Goal: Task Accomplishment & Management: Use online tool/utility

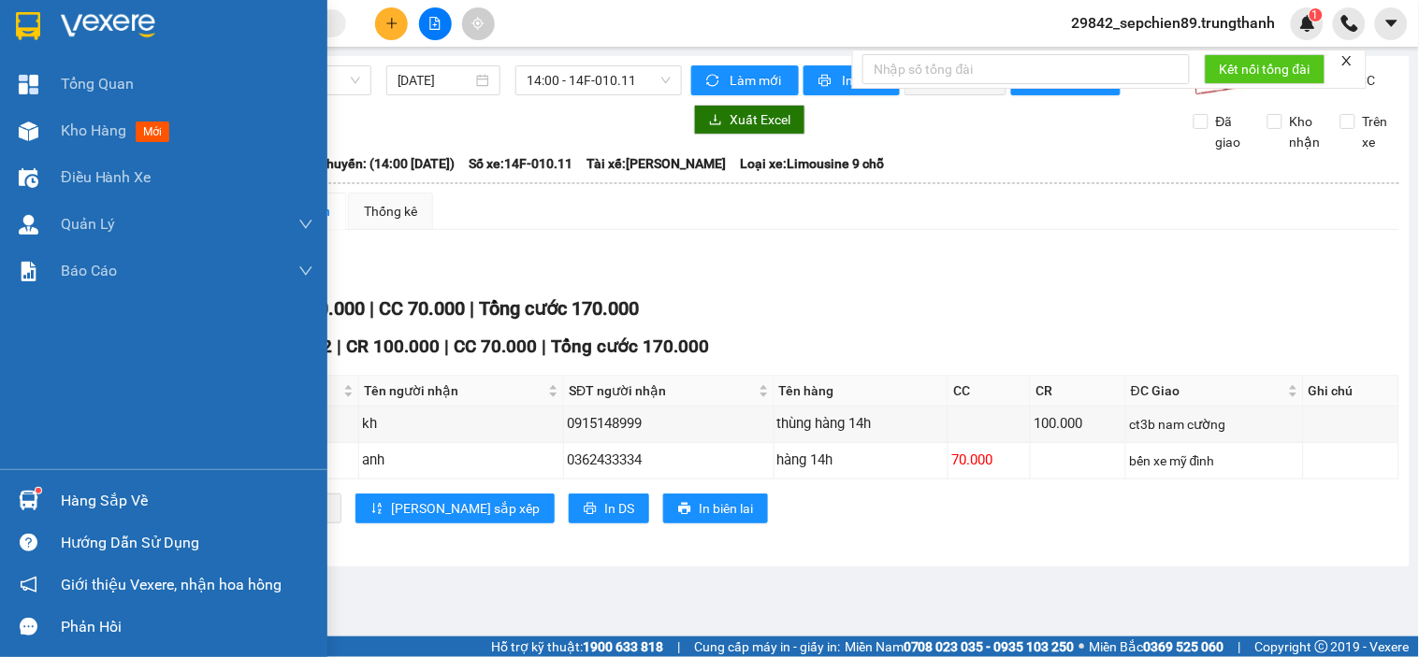
click at [73, 22] on img at bounding box center [108, 26] width 94 height 28
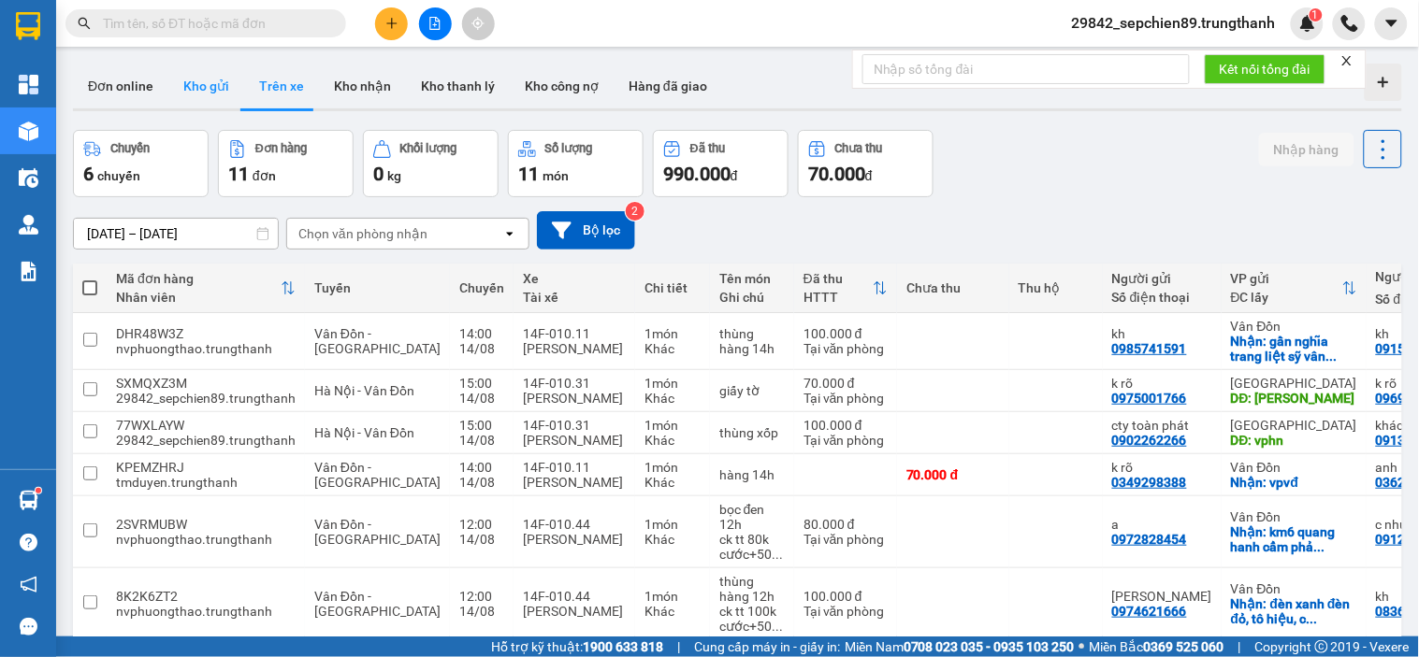
click at [213, 87] on button "Kho gửi" at bounding box center [206, 86] width 76 height 45
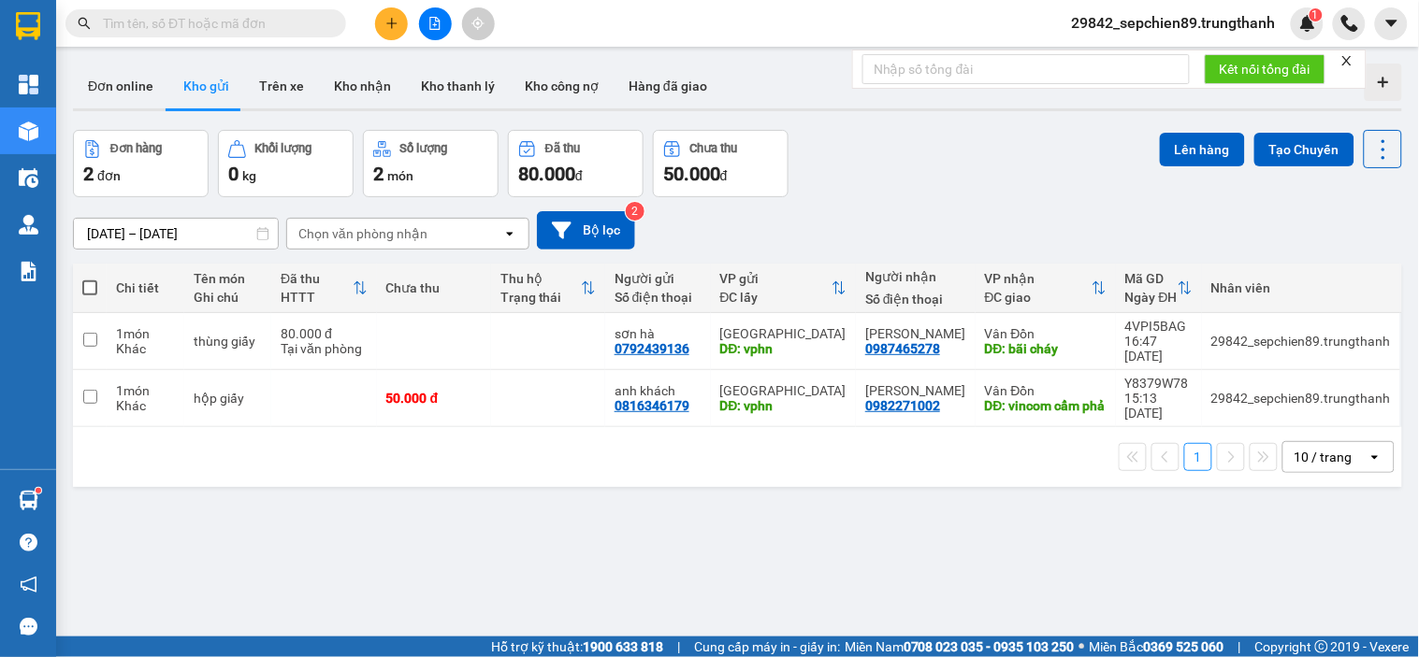
click at [91, 283] on span at bounding box center [89, 288] width 15 height 15
click at [90, 279] on input "checkbox" at bounding box center [90, 279] width 0 height 0
checkbox input "true"
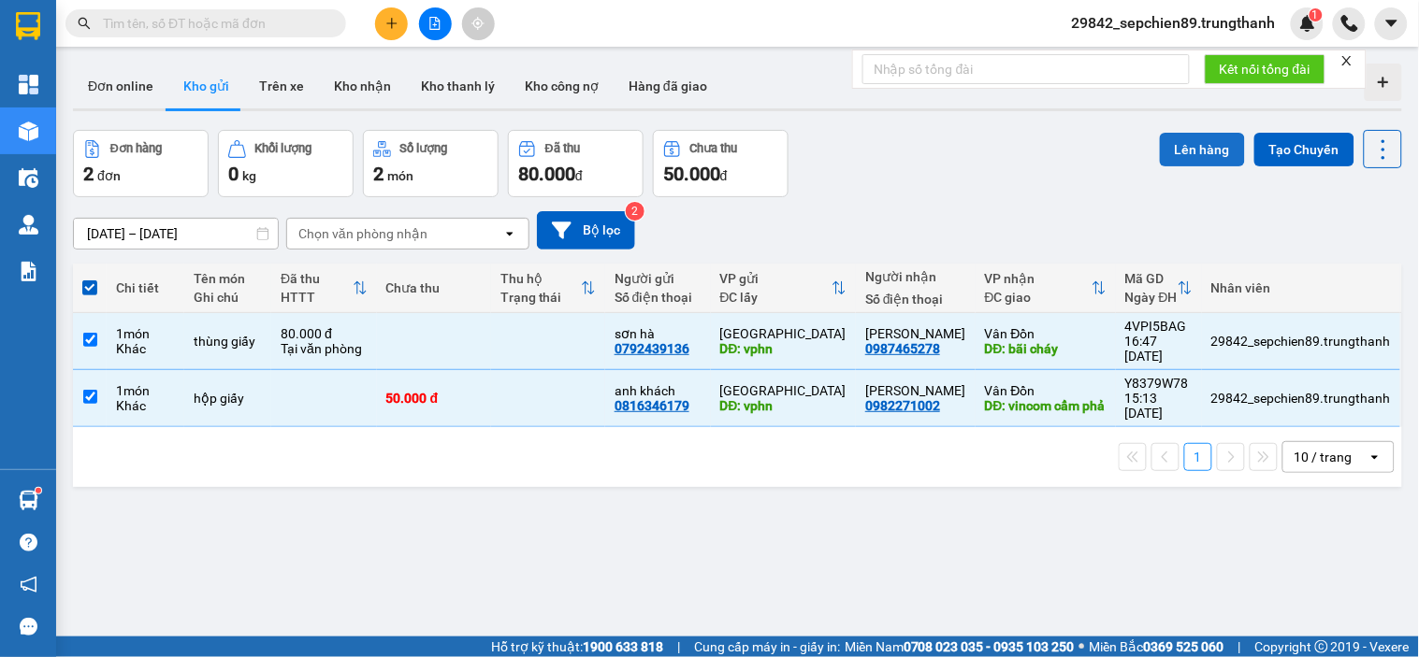
click at [1191, 150] on button "Lên hàng" at bounding box center [1202, 150] width 85 height 34
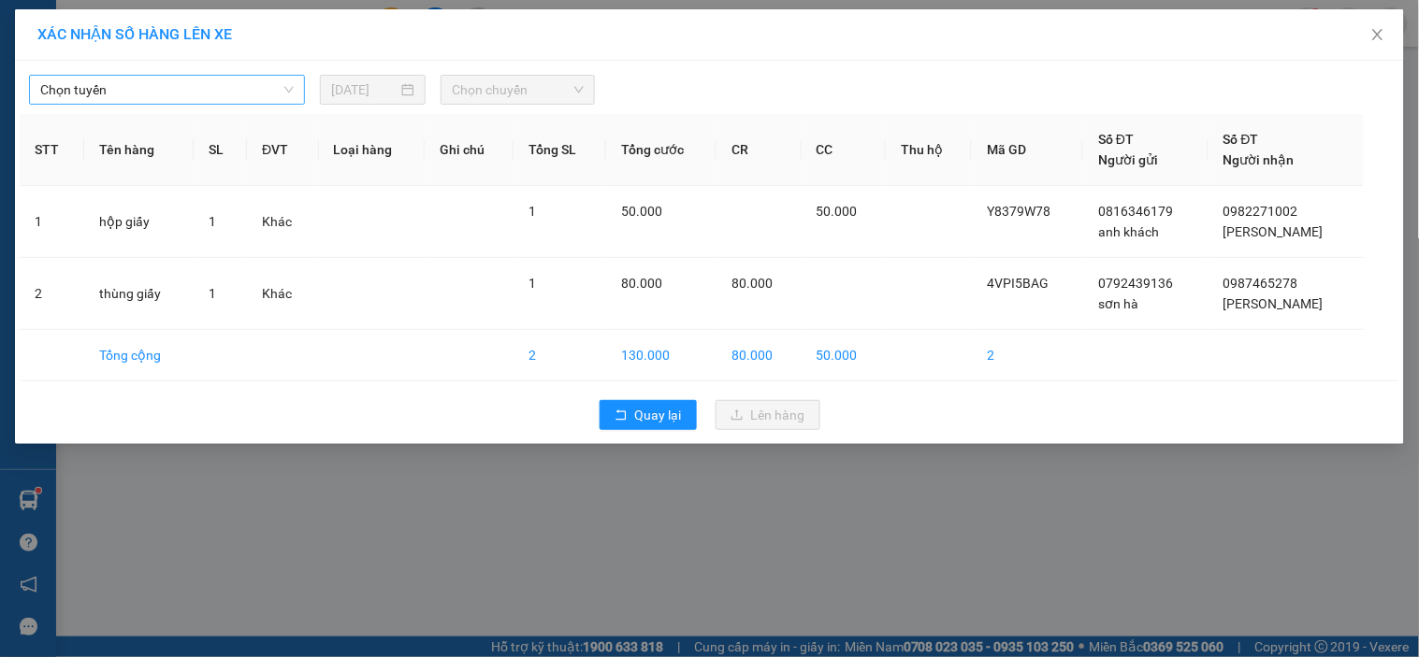
drag, startPoint x: 103, startPoint y: 77, endPoint x: 100, endPoint y: 104, distance: 27.3
click at [103, 79] on span "Chọn tuyến" at bounding box center [166, 90] width 253 height 28
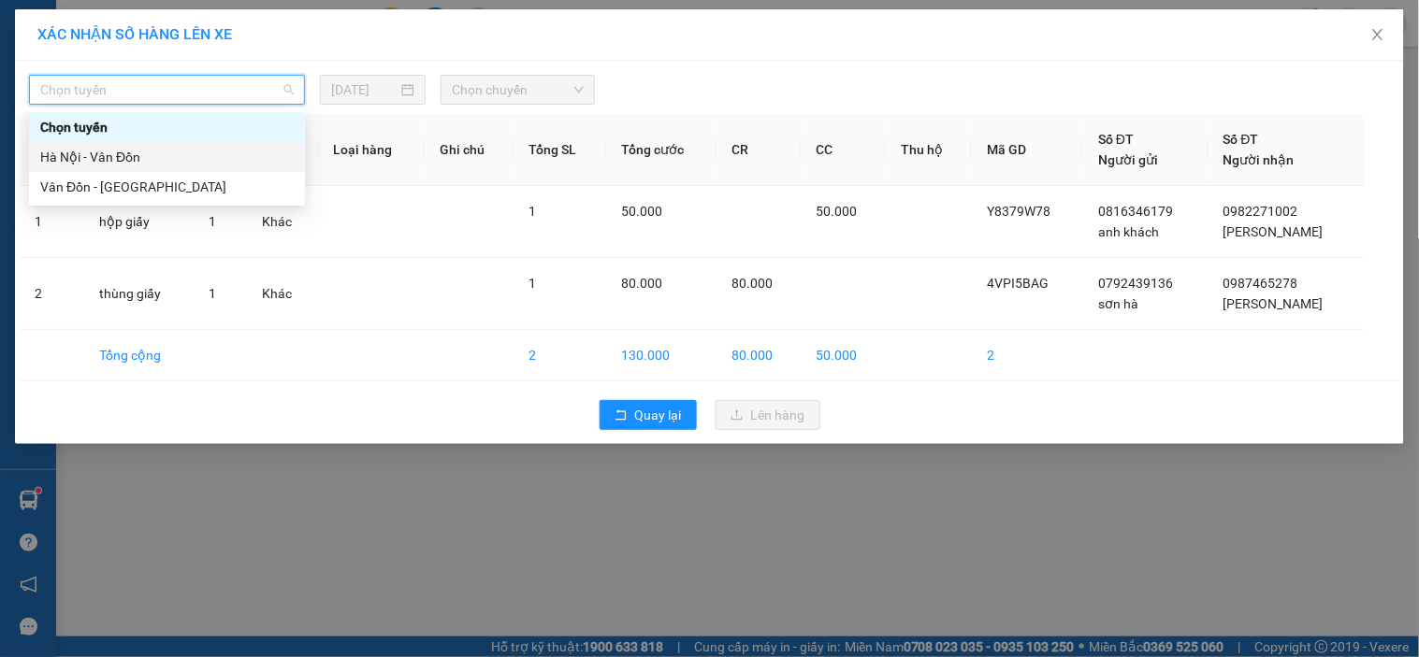
click at [106, 150] on div "Hà Nội - Vân Đồn" at bounding box center [166, 157] width 253 height 21
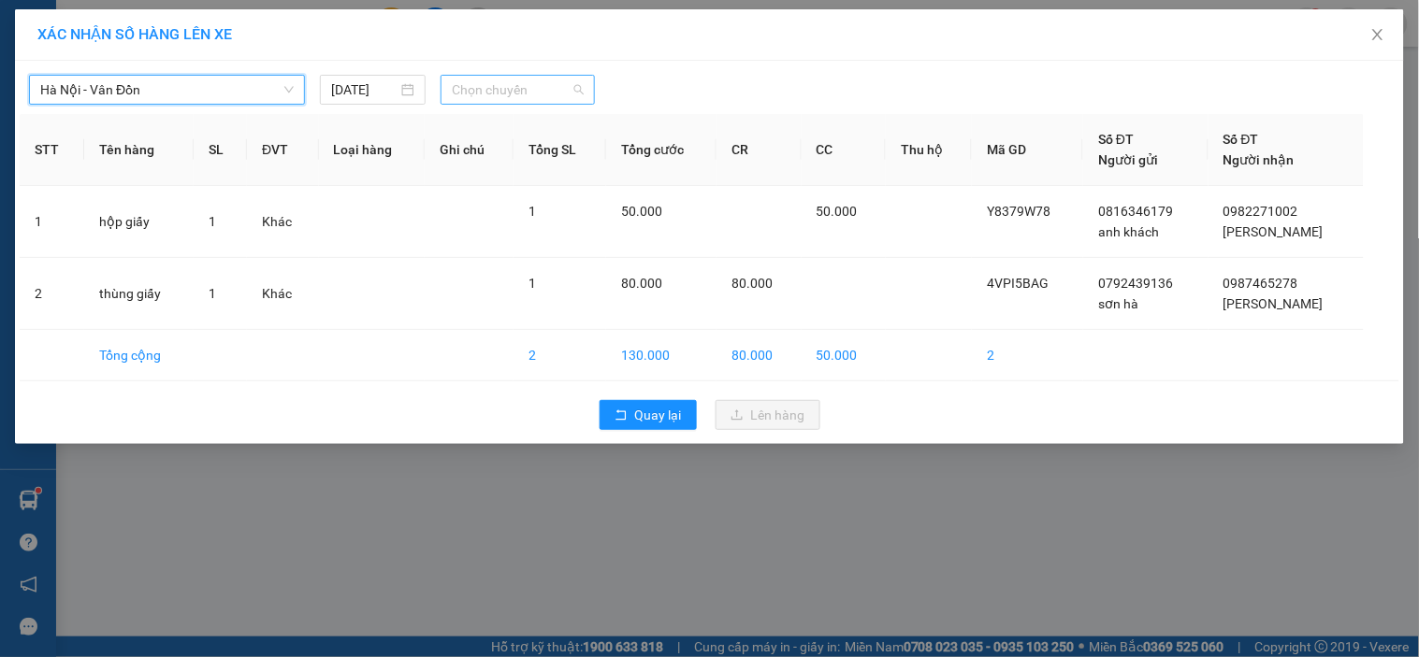
click at [480, 75] on div "Chọn chuyến" at bounding box center [517, 90] width 154 height 30
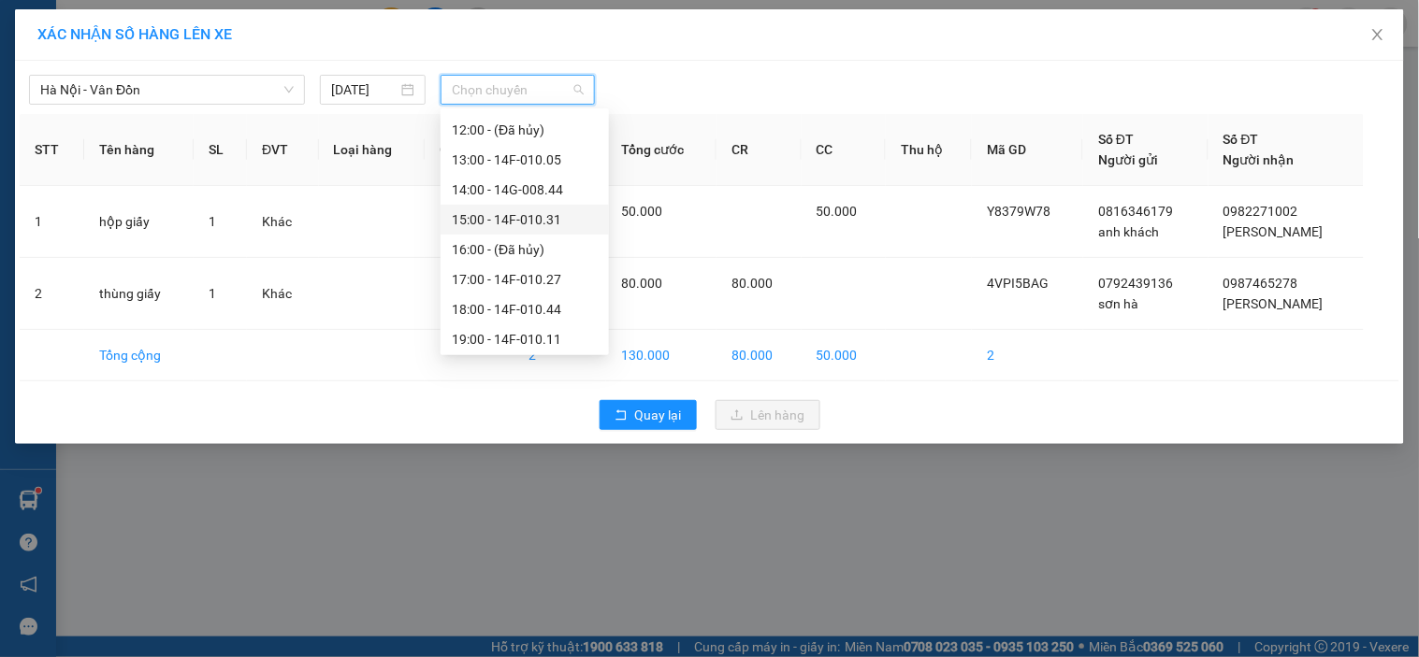
scroll to position [208, 0]
click at [531, 282] on div "17:00 - 14F-010.27" at bounding box center [525, 278] width 146 height 21
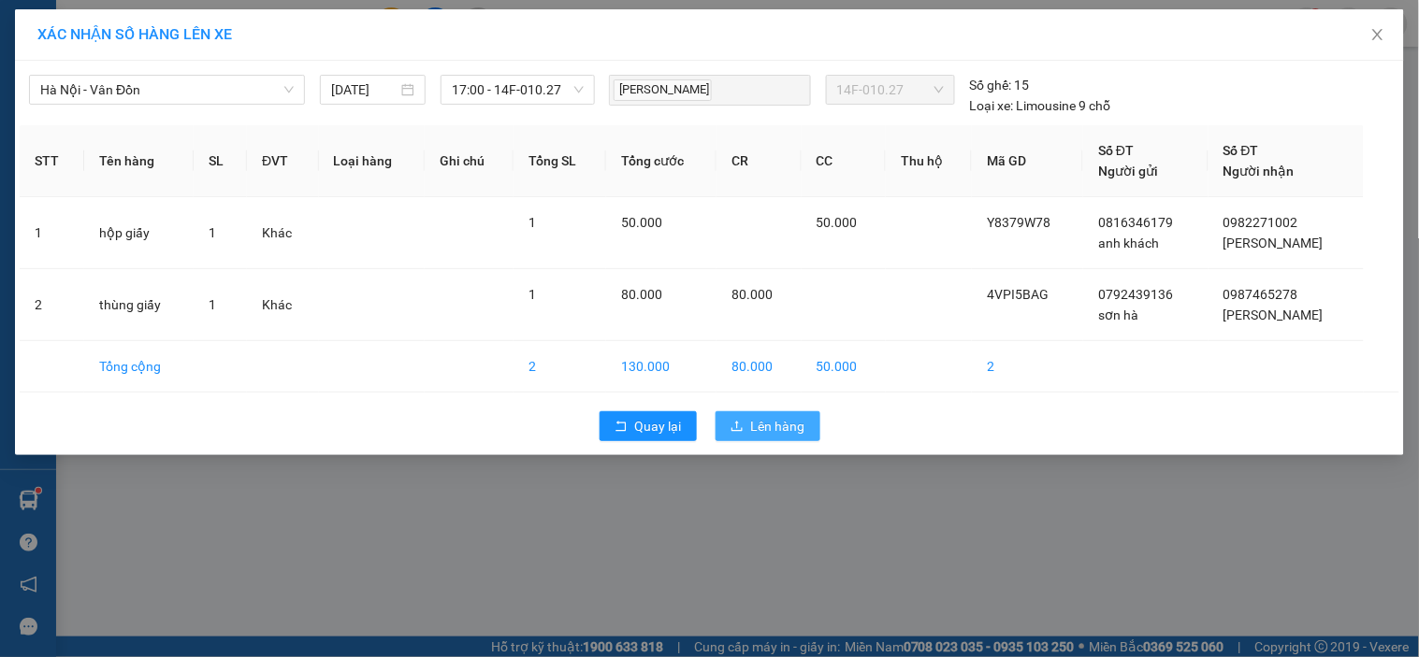
click at [799, 424] on span "Lên hàng" at bounding box center [778, 426] width 54 height 21
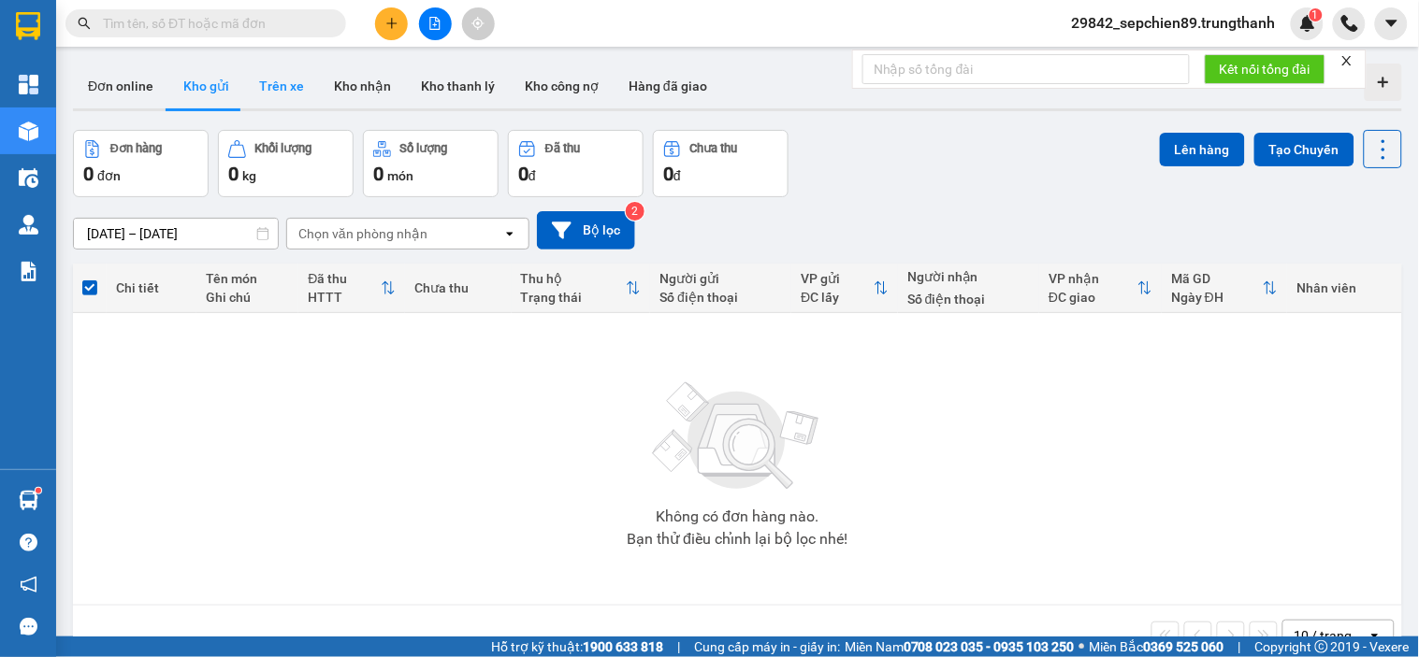
click at [278, 82] on button "Trên xe" at bounding box center [281, 86] width 75 height 45
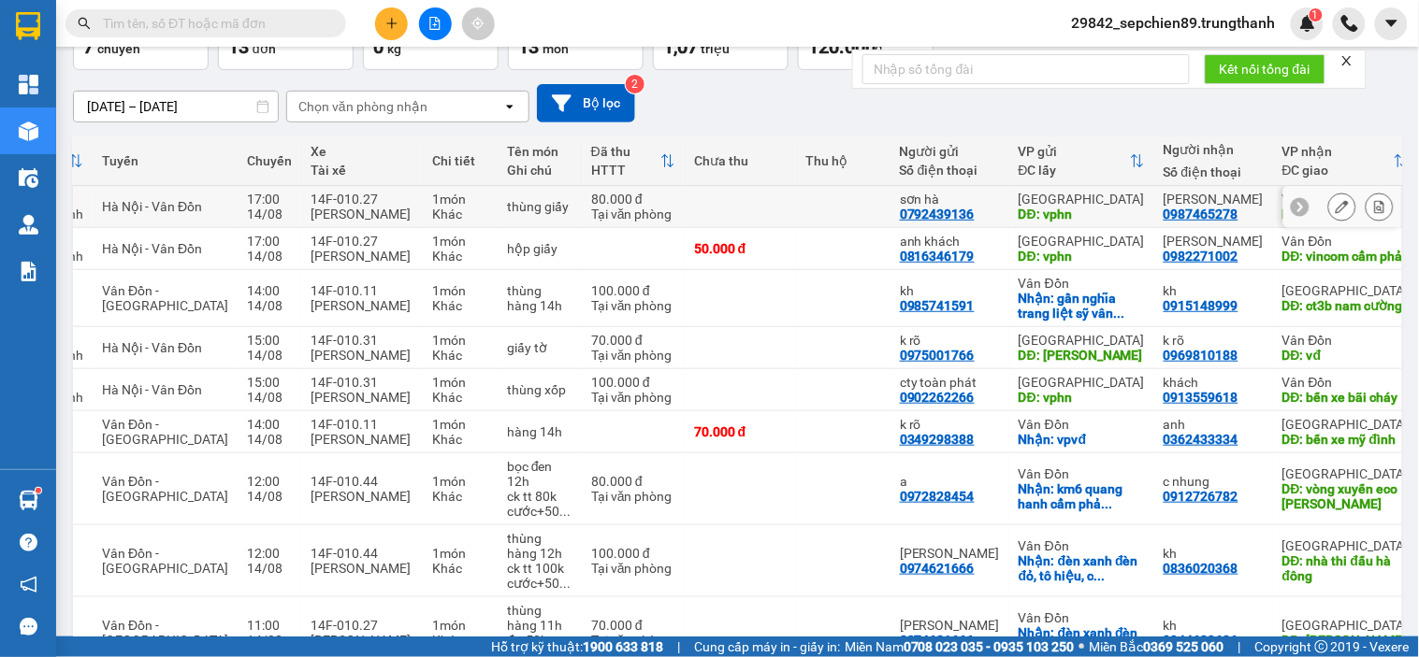
scroll to position [35, 0]
